Goal: Information Seeking & Learning: Learn about a topic

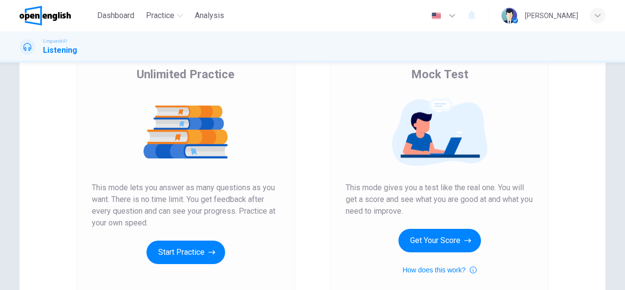
scroll to position [77, 0]
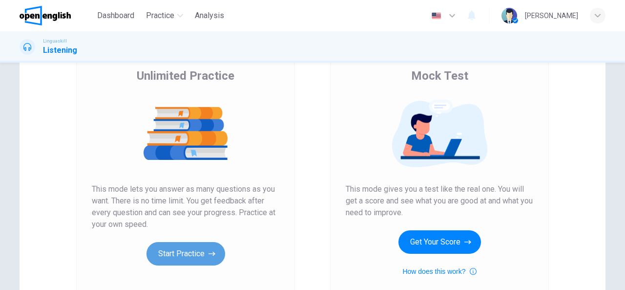
click at [166, 255] on button "Start Practice" at bounding box center [186, 253] width 79 height 23
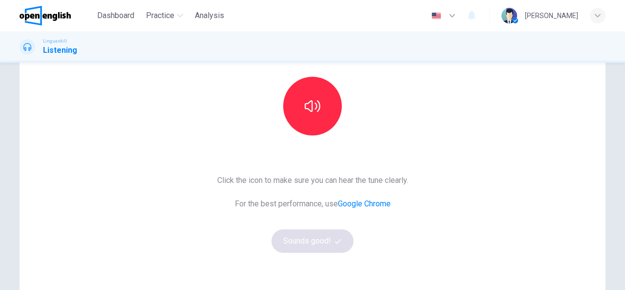
scroll to position [96, 0]
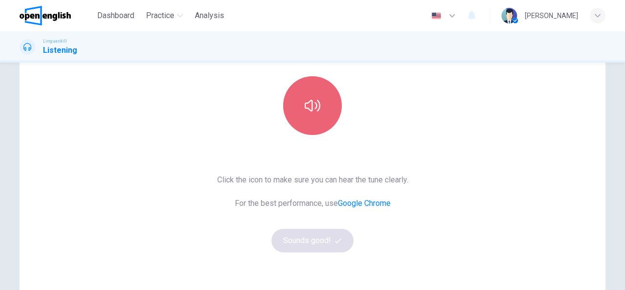
click at [306, 124] on button "button" at bounding box center [312, 105] width 59 height 59
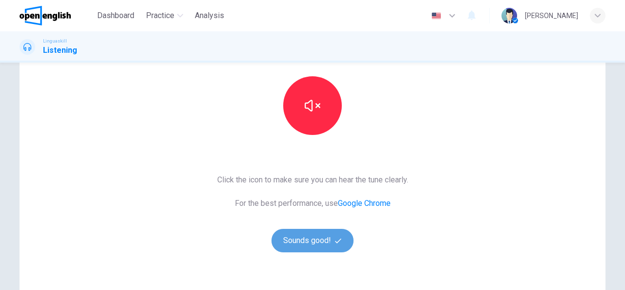
click at [307, 242] on button "Sounds good!" at bounding box center [313, 240] width 82 height 23
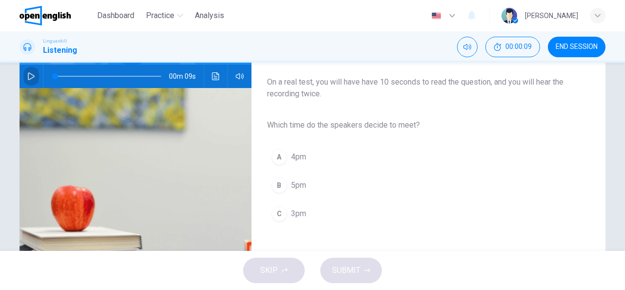
click at [28, 71] on button "button" at bounding box center [31, 76] width 16 height 23
click at [288, 208] on button "C 3pm" at bounding box center [420, 213] width 307 height 24
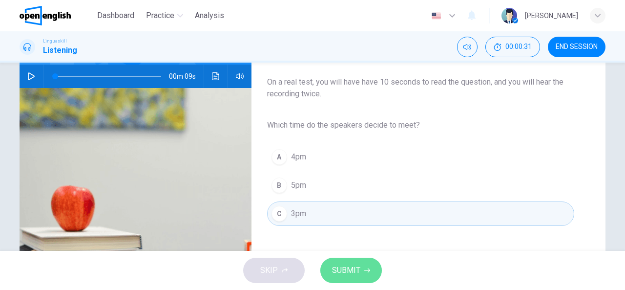
click at [356, 274] on span "SUBMIT" at bounding box center [346, 270] width 28 height 14
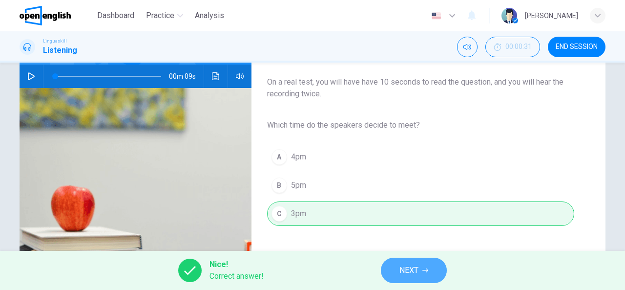
click at [411, 271] on span "NEXT" at bounding box center [409, 270] width 19 height 14
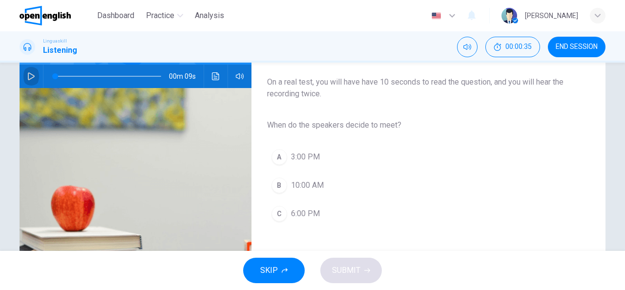
click at [28, 75] on icon "button" at bounding box center [31, 76] width 7 height 8
type input "*"
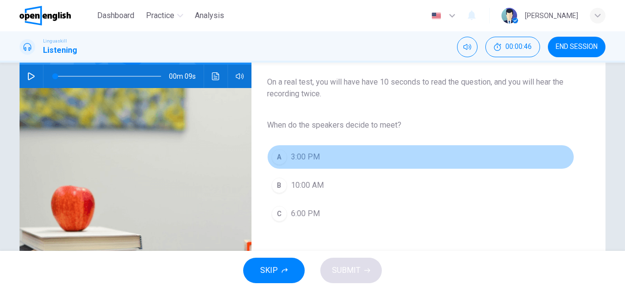
click at [278, 158] on div "A" at bounding box center [280, 157] width 16 height 16
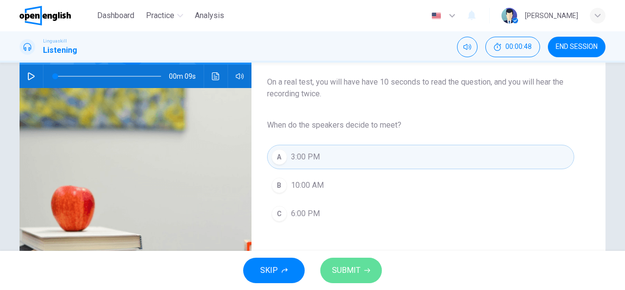
click at [348, 263] on span "SUBMIT" at bounding box center [346, 270] width 28 height 14
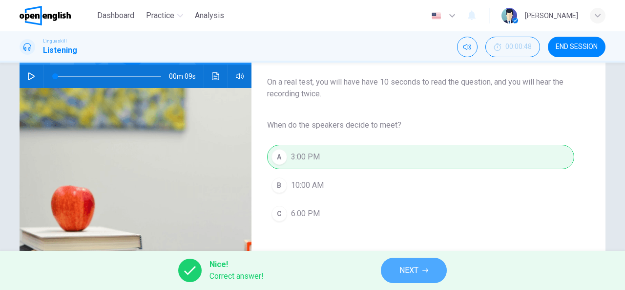
click at [408, 270] on span "NEXT" at bounding box center [409, 270] width 19 height 14
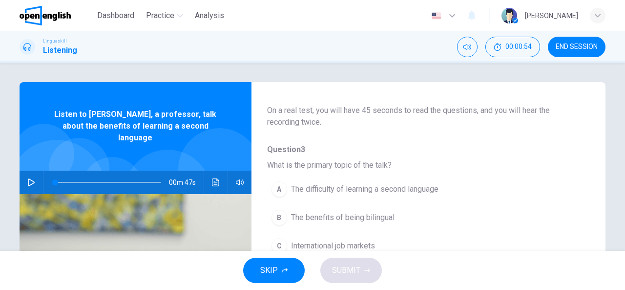
scroll to position [55, 0]
click at [29, 178] on icon "button" at bounding box center [31, 182] width 8 height 8
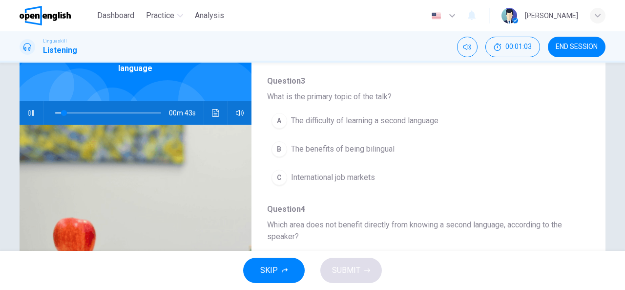
scroll to position [70, 0]
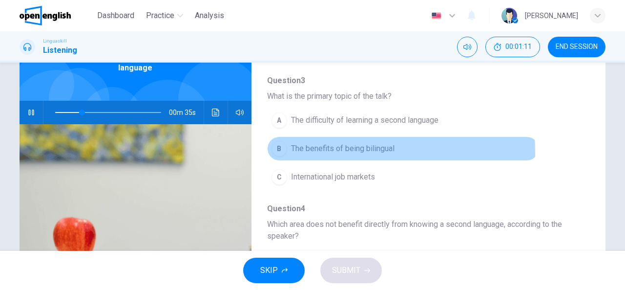
click at [280, 152] on div "B" at bounding box center [280, 149] width 16 height 16
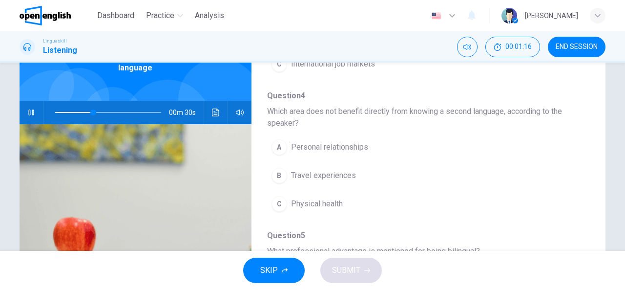
scroll to position [171, 0]
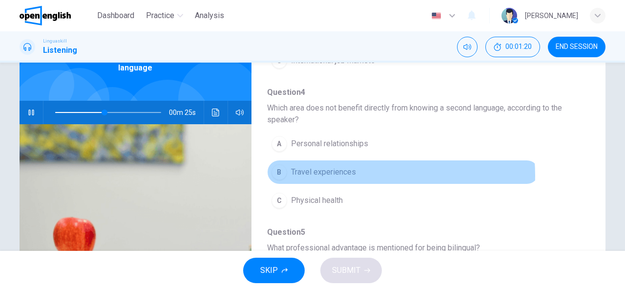
click at [330, 174] on span "Travel experiences" at bounding box center [323, 172] width 65 height 12
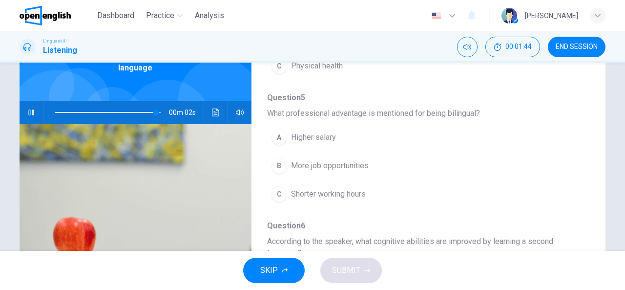
scroll to position [304, 0]
type input "*"
click at [576, 51] on button "END SESSION" at bounding box center [577, 47] width 58 height 21
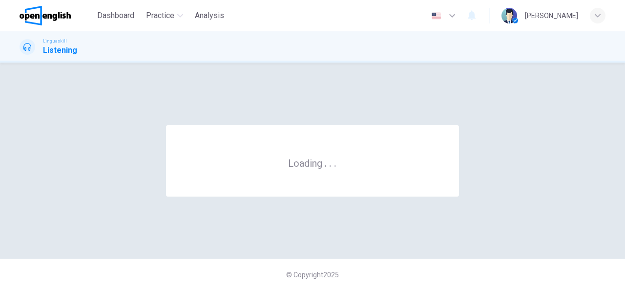
scroll to position [0, 0]
